Goal: Communication & Community: Answer question/provide support

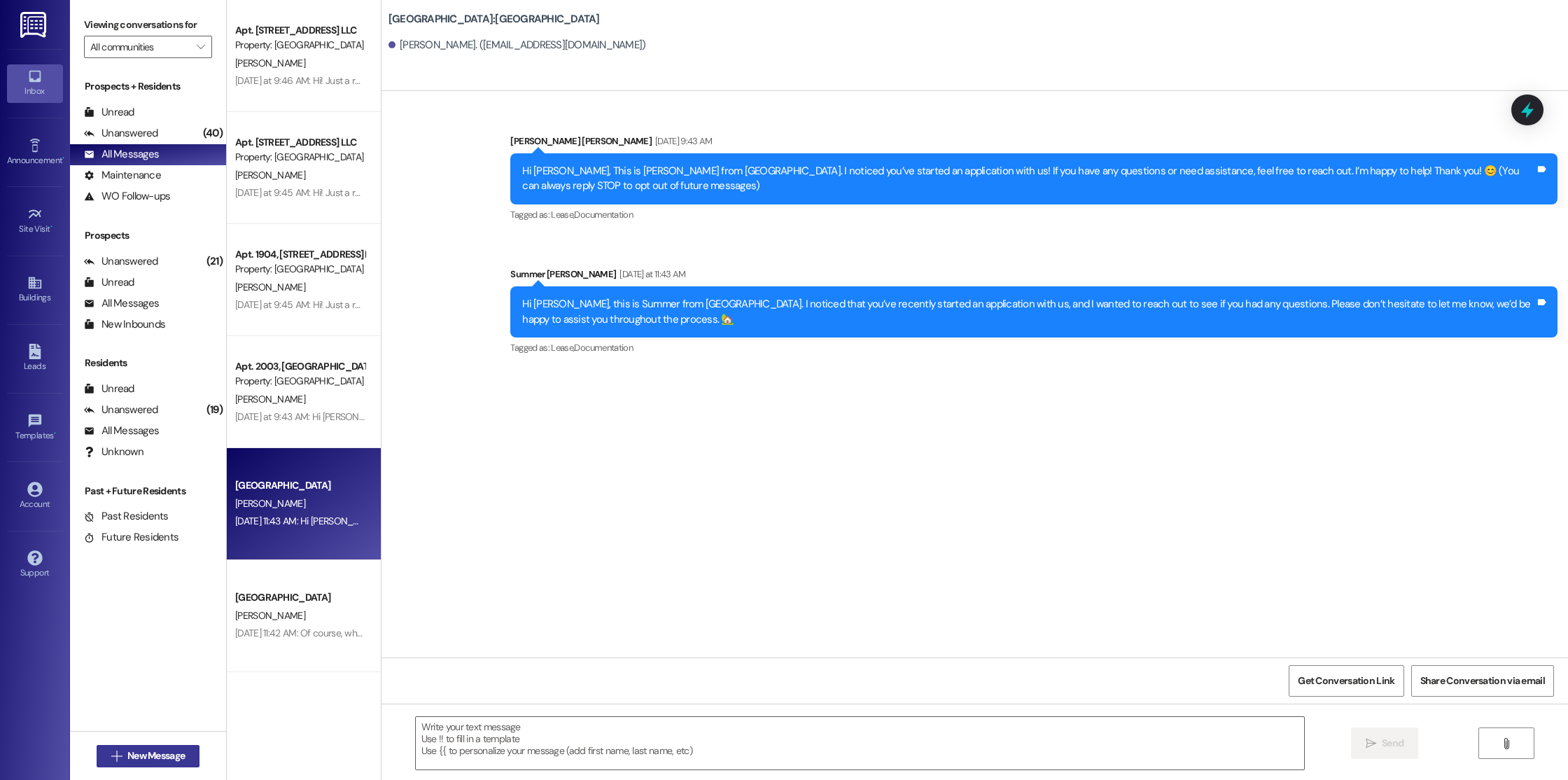
click at [149, 761] on span "New Message" at bounding box center [156, 755] width 57 height 14
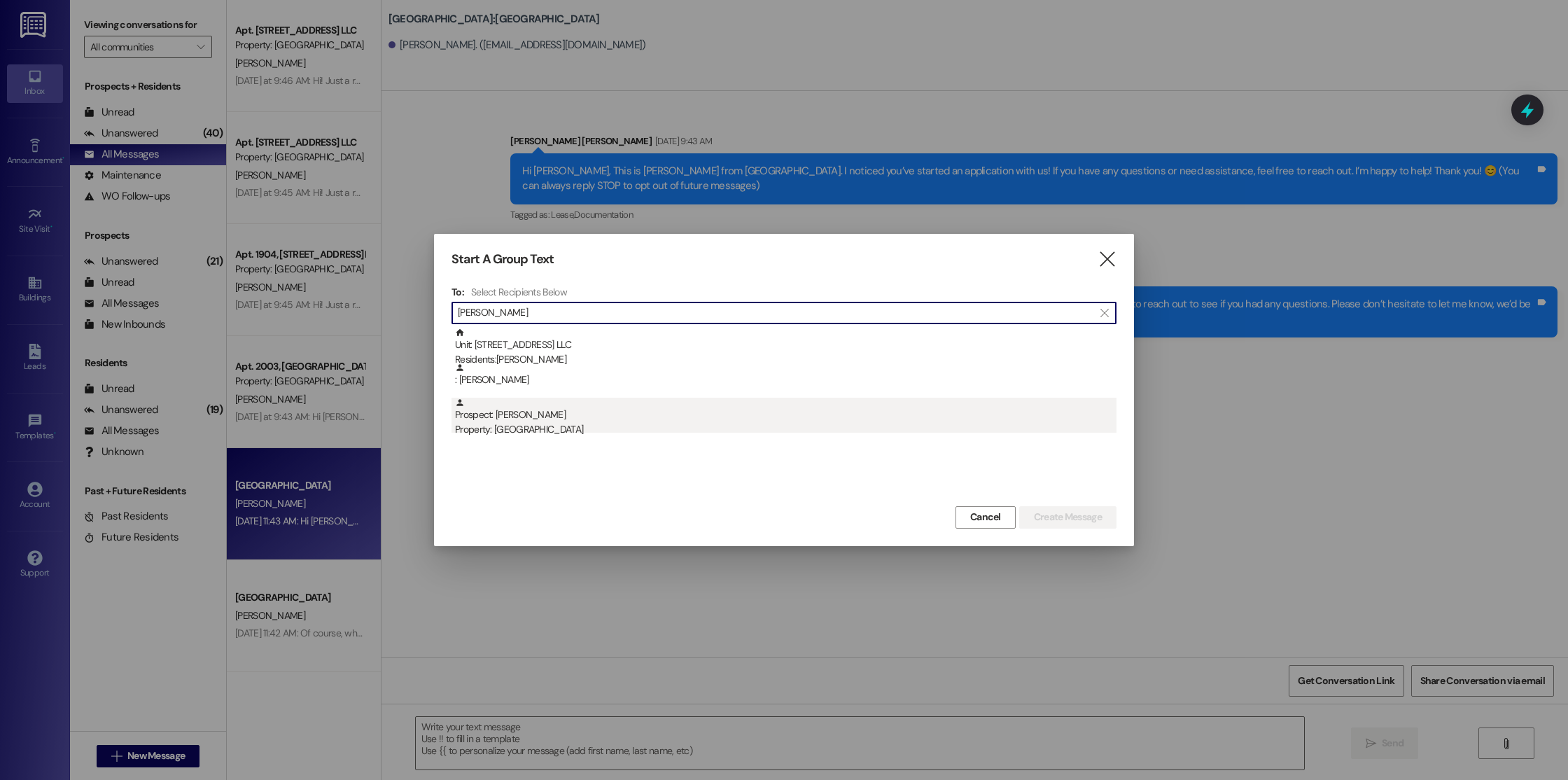
type input "[PERSON_NAME]"
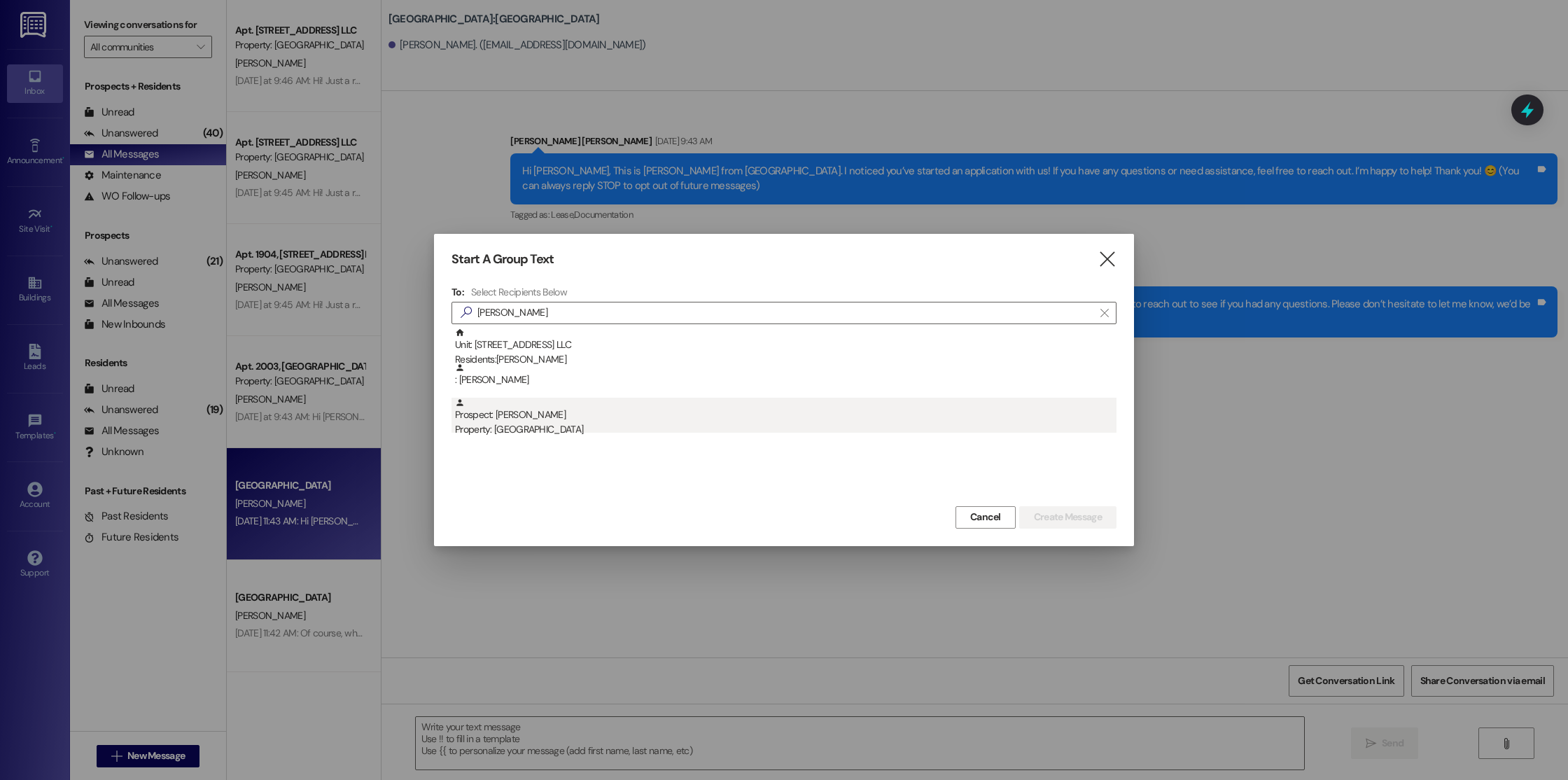
click at [745, 428] on div "Property: [GEOGRAPHIC_DATA]" at bounding box center [785, 429] width 661 height 14
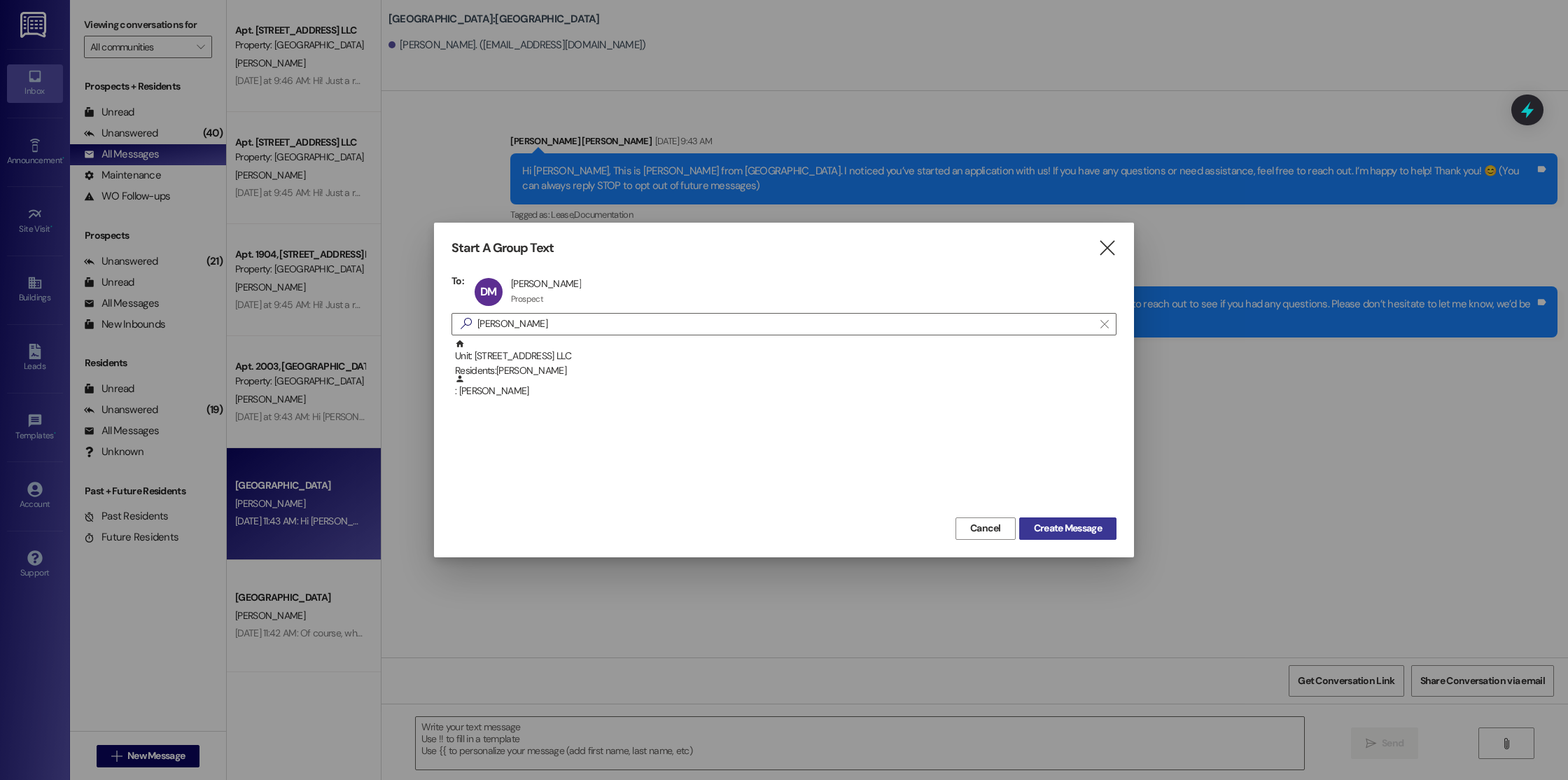
click at [1051, 530] on span "Create Message" at bounding box center [1067, 528] width 68 height 14
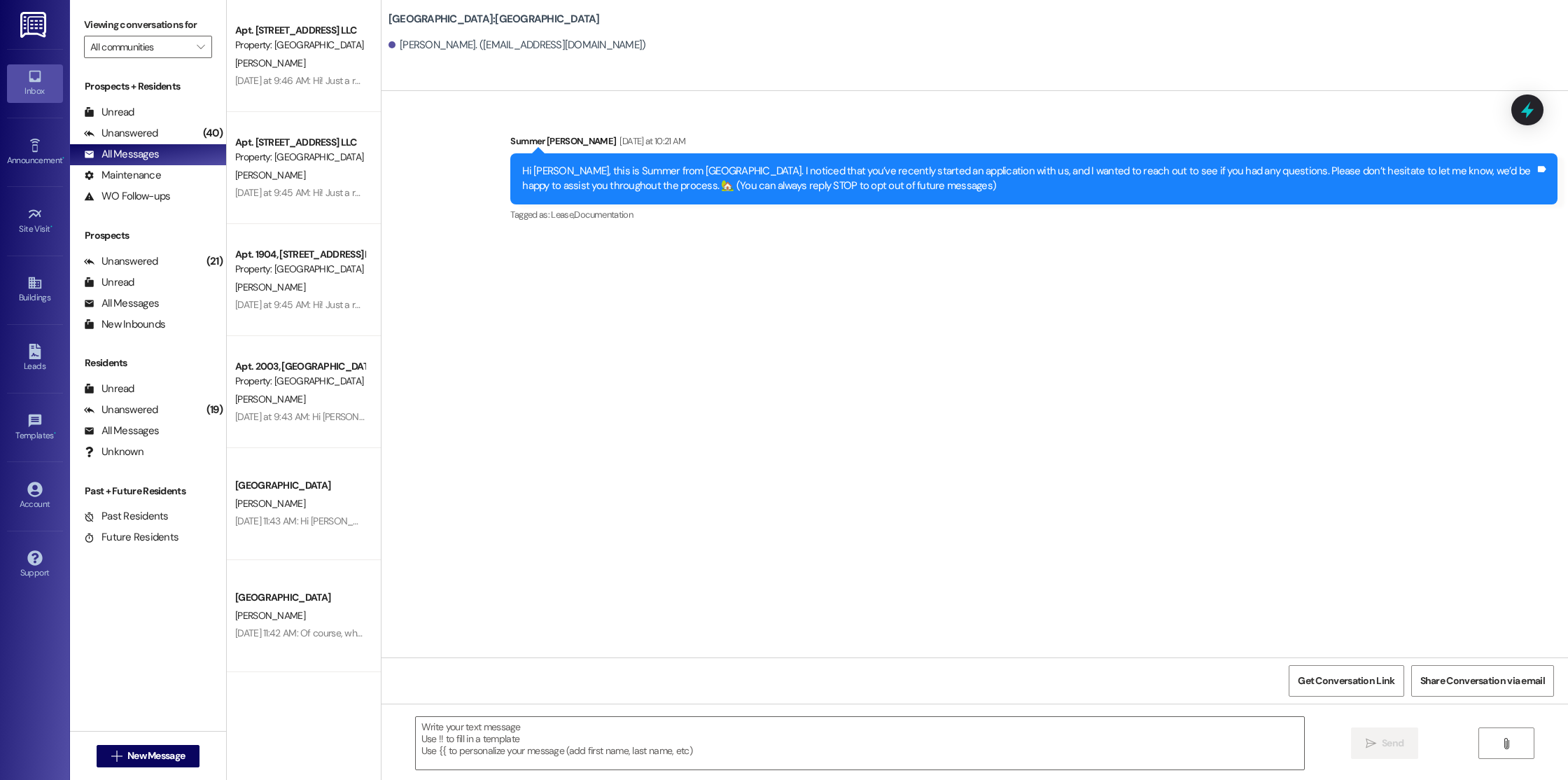
click at [908, 774] on div " Send " at bounding box center [974, 756] width 1187 height 105
click at [905, 747] on textarea at bounding box center [860, 743] width 889 height 52
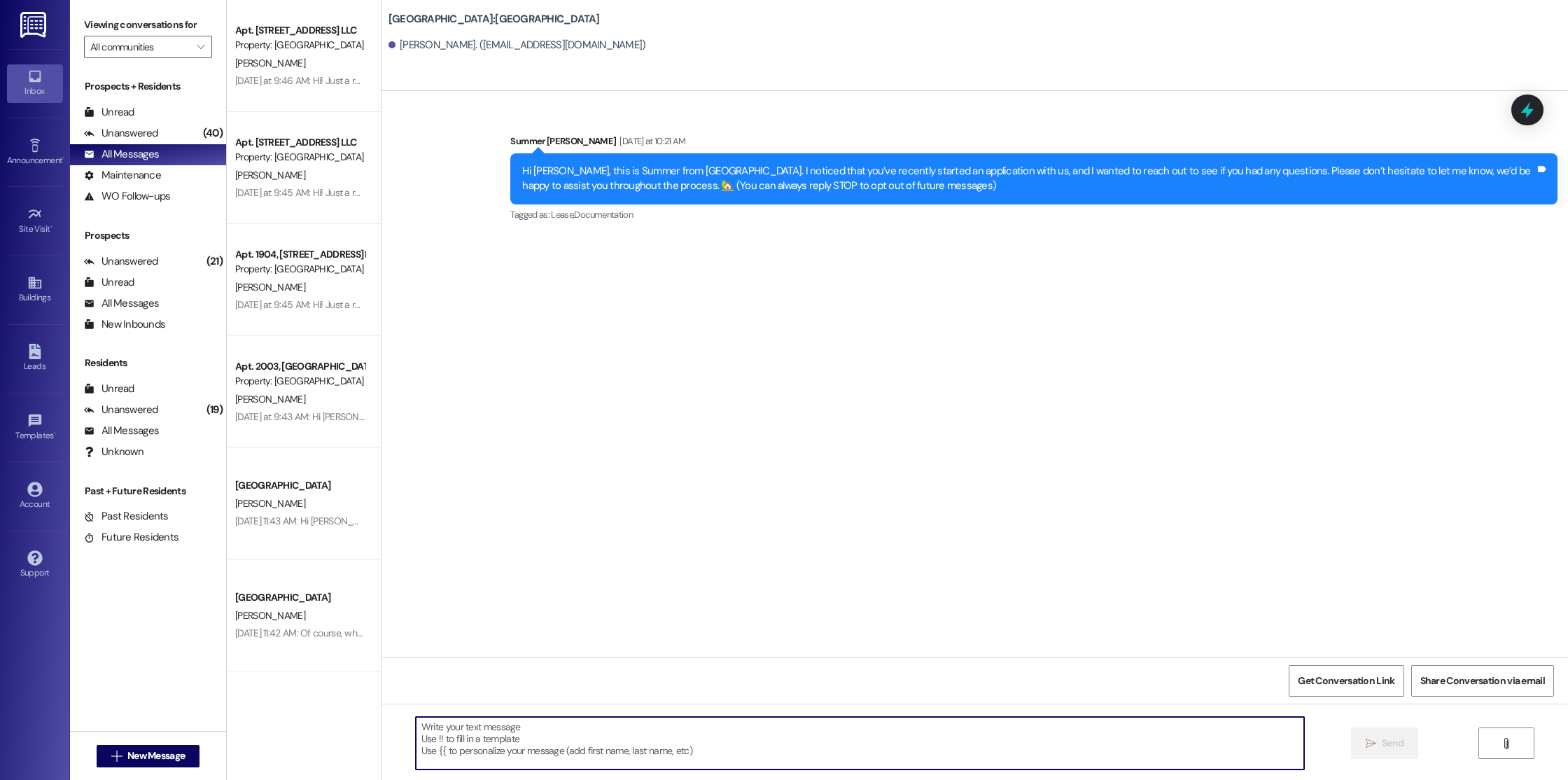
paste textarea "Hi! This is [PERSON_NAME] from [GEOGRAPHIC_DATA]. If you're ready, we will just…"
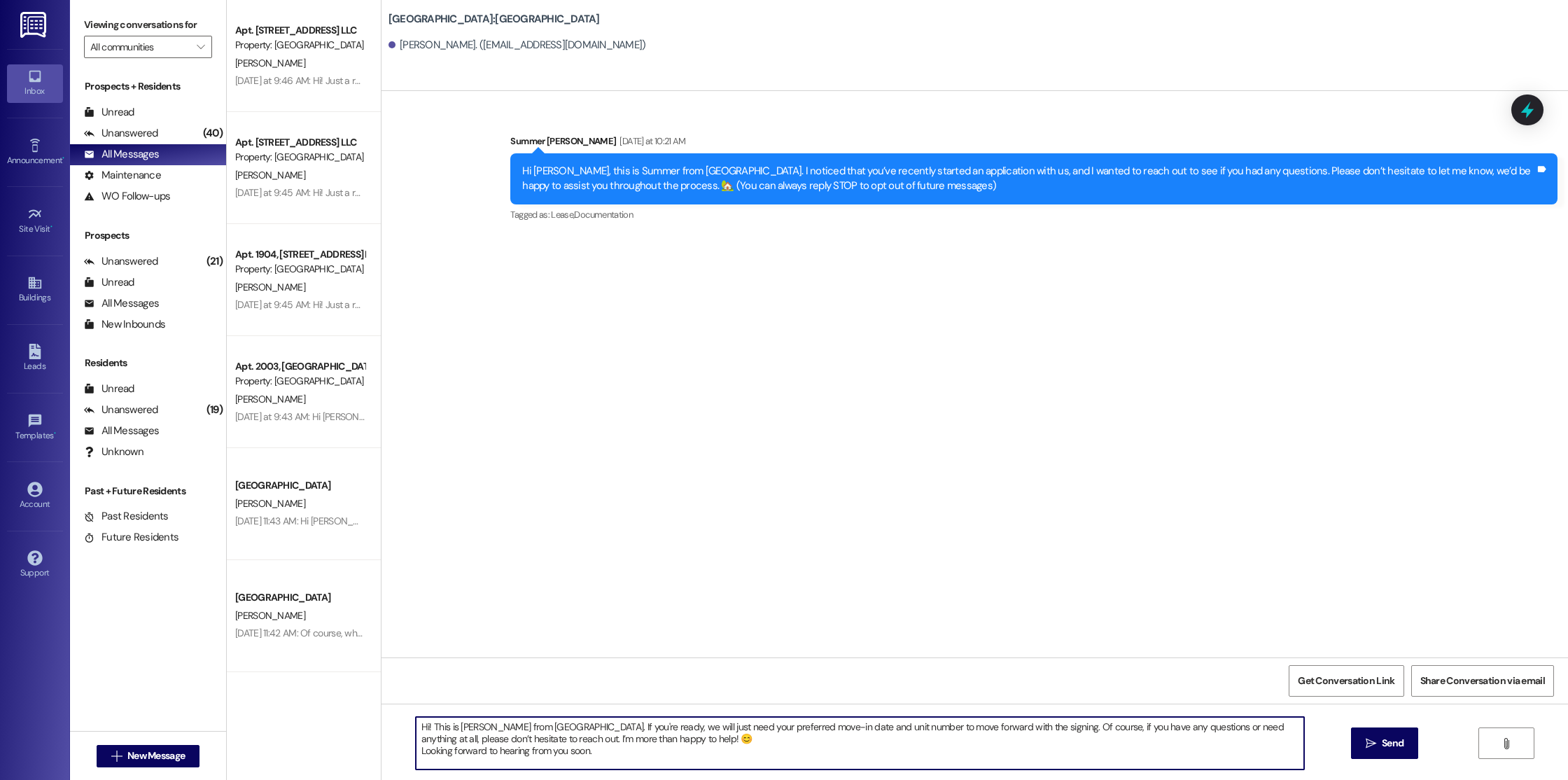
click at [419, 731] on textarea "Hi! This is [PERSON_NAME] from [GEOGRAPHIC_DATA]. If you're ready, we will just…" at bounding box center [860, 743] width 889 height 52
click at [592, 730] on textarea "Hi [PERSON_NAME]! This is [PERSON_NAME] from [GEOGRAPHIC_DATA]. If you're ready…" at bounding box center [860, 743] width 889 height 52
click at [669, 728] on textarea "Hi [PERSON_NAME]! This is [PERSON_NAME] from [GEOGRAPHIC_DATA]. Your applicatio…" at bounding box center [860, 743] width 889 height 52
click at [707, 727] on textarea "Hi [PERSON_NAME]! This is [PERSON_NAME] from [GEOGRAPHIC_DATA]. Your applicatio…" at bounding box center [860, 743] width 889 height 52
type textarea "Hi [PERSON_NAME]! This is [PERSON_NAME] from [GEOGRAPHIC_DATA]. Your applicatio…"
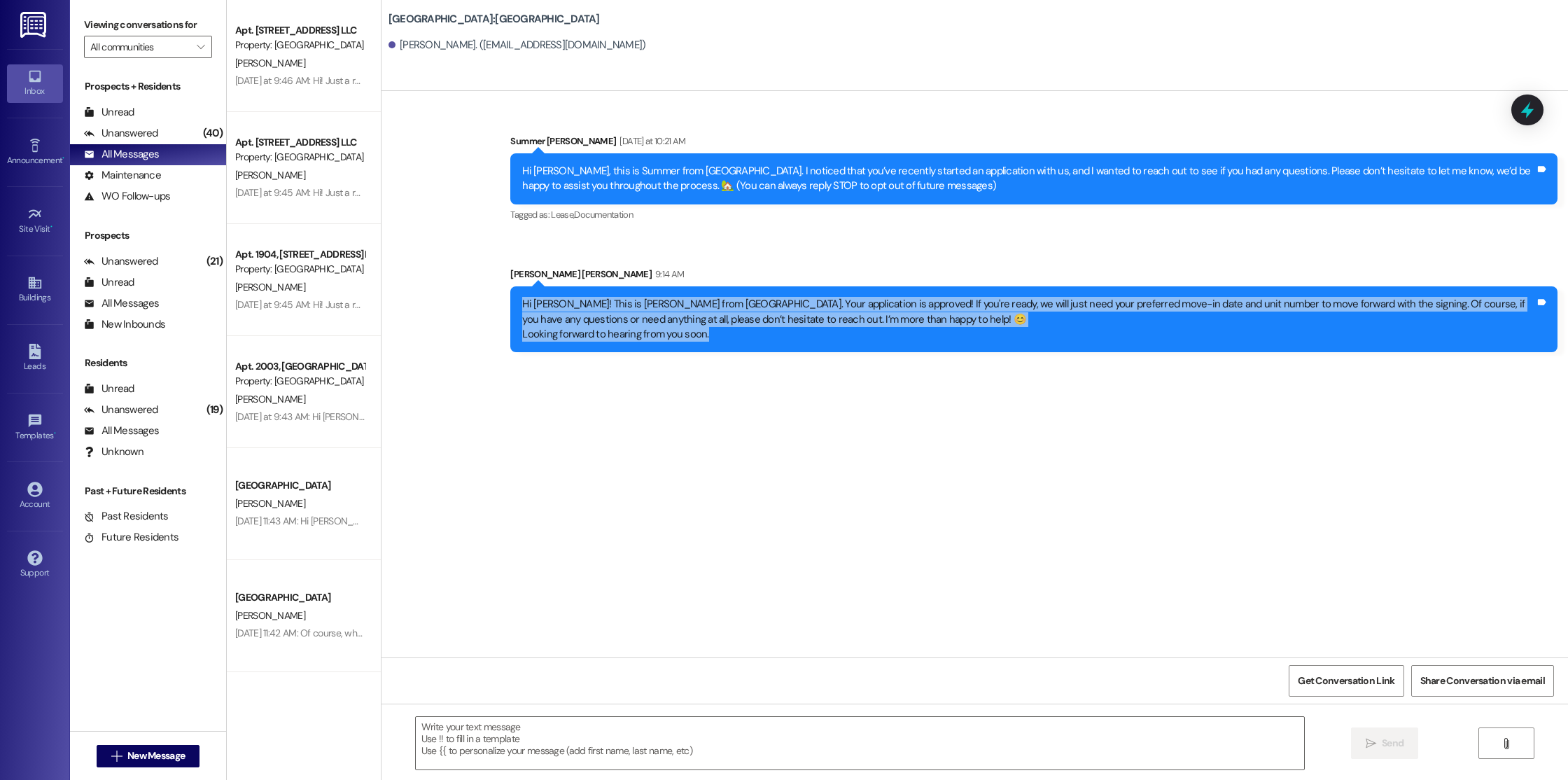
drag, startPoint x: 711, startPoint y: 337, endPoint x: 512, endPoint y: 301, distance: 202.2
click at [522, 301] on div "Hi [PERSON_NAME]! This is [PERSON_NAME] from [GEOGRAPHIC_DATA]. Your applicatio…" at bounding box center [1028, 319] width 1012 height 45
copy div "Hi [PERSON_NAME]! This is [PERSON_NAME] from [GEOGRAPHIC_DATA]. Your applicatio…"
click at [659, 572] on div "Sent via SMS Summer [PERSON_NAME] [DATE] at 10:21 AM Hi [PERSON_NAME], this is …" at bounding box center [974, 374] width 1187 height 566
